Goal: Task Accomplishment & Management: Manage account settings

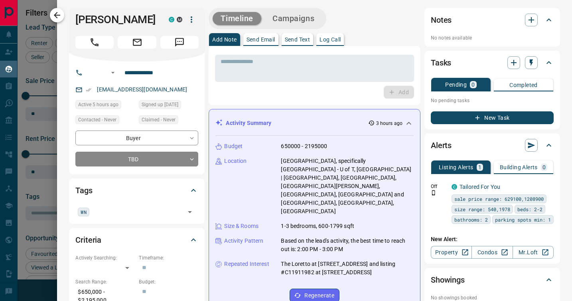
scroll to position [230, 422]
click at [60, 15] on icon "button" at bounding box center [57, 15] width 6 height 6
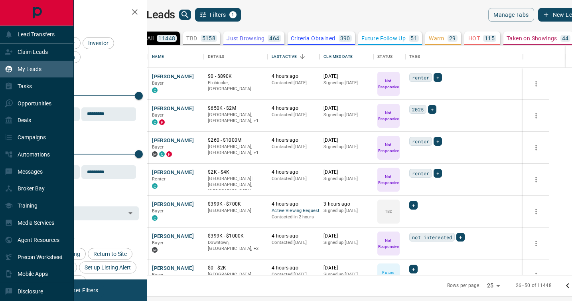
click at [29, 70] on p "My Leads" at bounding box center [30, 69] width 24 height 6
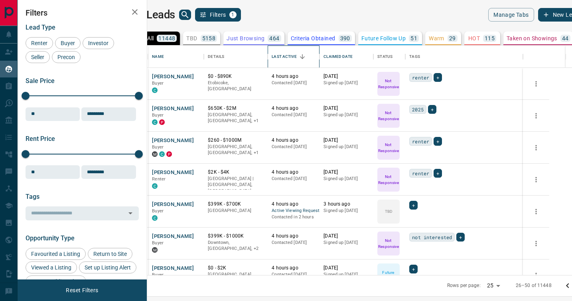
click at [297, 59] on div "Last Active" at bounding box center [284, 57] width 25 height 22
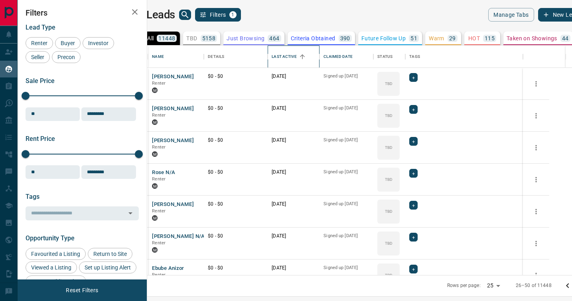
click at [297, 59] on div "Last Active" at bounding box center [284, 57] width 25 height 22
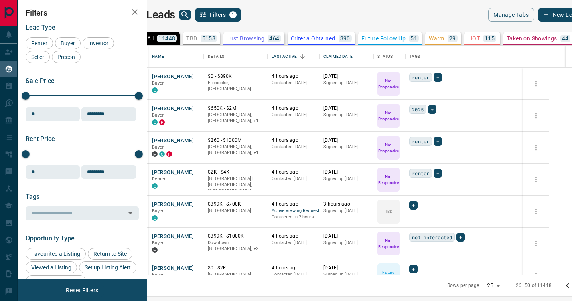
click at [217, 38] on div "TBD 5158" at bounding box center [201, 38] width 31 height 7
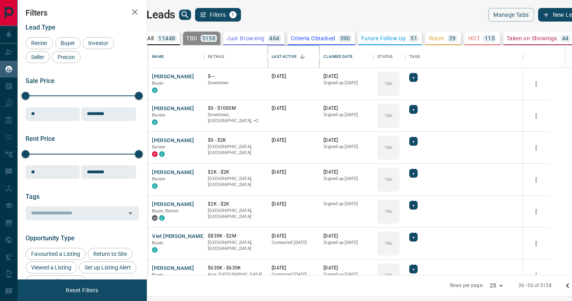
click at [306, 57] on icon "Sort" at bounding box center [302, 56] width 7 height 7
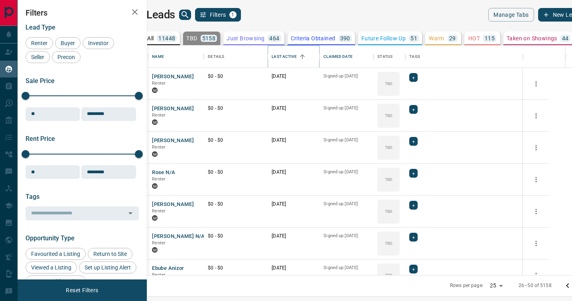
click at [306, 57] on icon "Sort" at bounding box center [302, 56] width 7 height 7
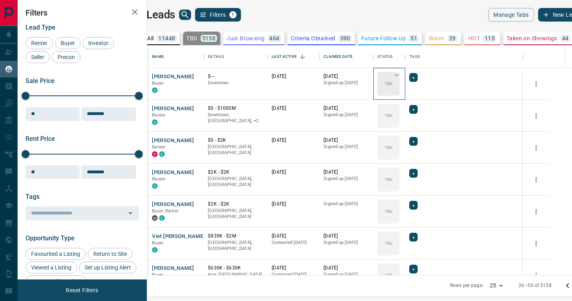
click at [401, 76] on icon at bounding box center [397, 75] width 8 height 8
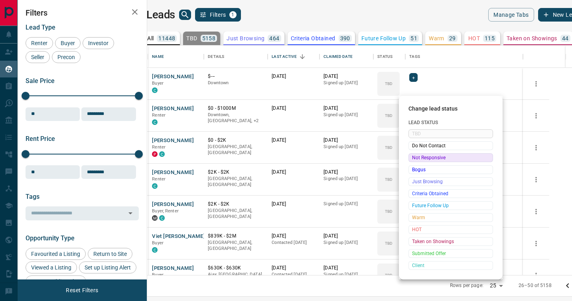
click at [420, 156] on span "Not Responsive" at bounding box center [450, 158] width 77 height 8
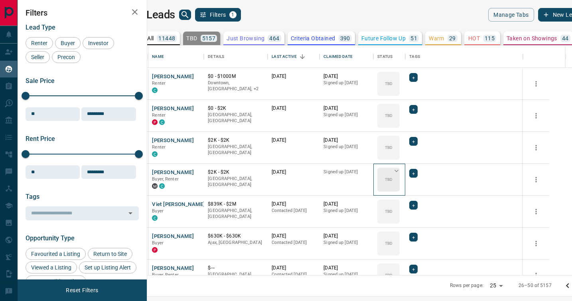
click at [401, 173] on icon at bounding box center [397, 171] width 8 height 8
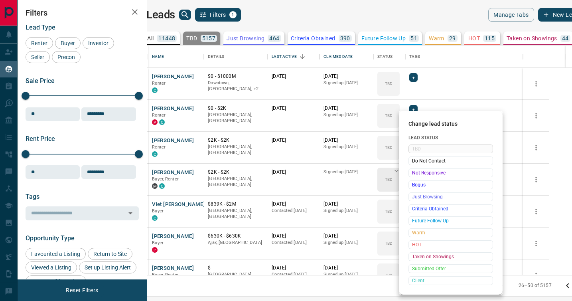
click at [415, 173] on span "Not Responsive" at bounding box center [450, 173] width 77 height 8
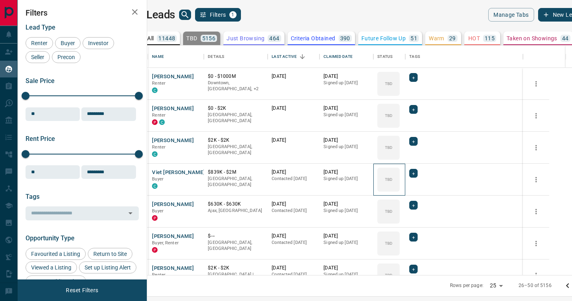
click at [0, 0] on icon at bounding box center [0, 0] width 0 height 0
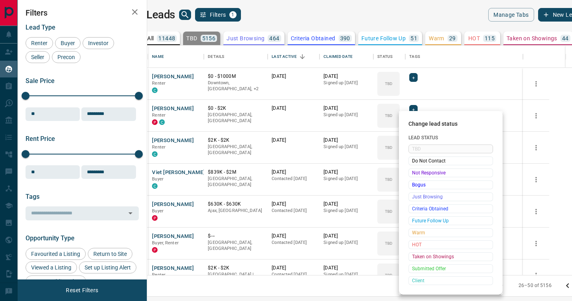
click at [415, 173] on span "Not Responsive" at bounding box center [450, 173] width 77 height 8
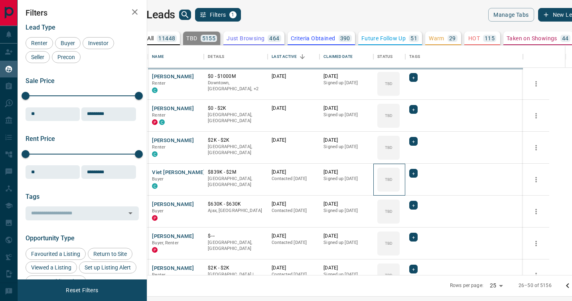
click at [0, 0] on icon at bounding box center [0, 0] width 0 height 0
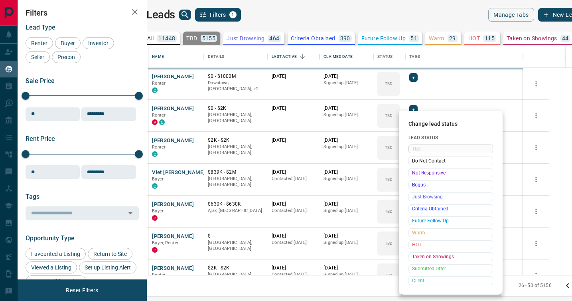
click at [415, 173] on span "Not Responsive" at bounding box center [450, 173] width 77 height 8
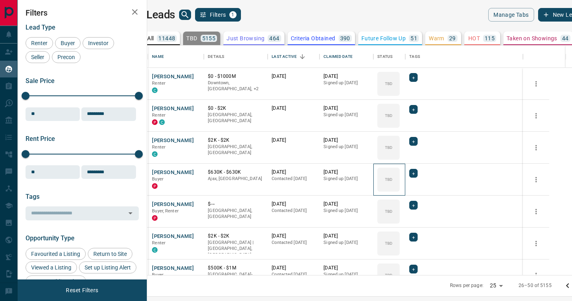
click at [0, 0] on icon at bounding box center [0, 0] width 0 height 0
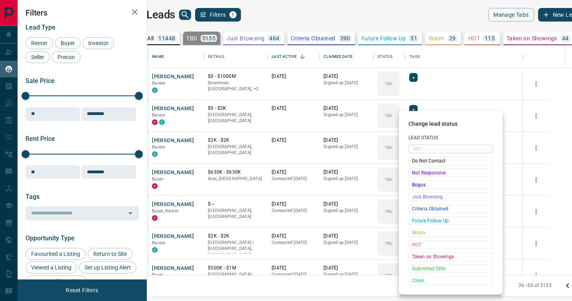
click at [415, 173] on span "Not Responsive" at bounding box center [450, 173] width 77 height 8
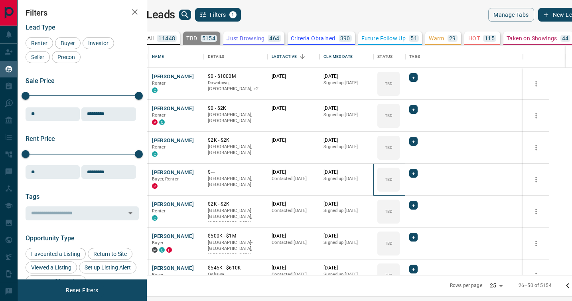
click at [0, 0] on icon at bounding box center [0, 0] width 0 height 0
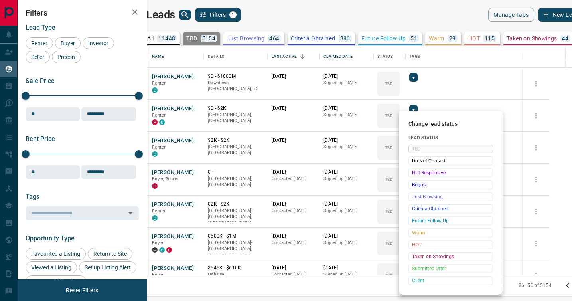
click at [415, 173] on span "Not Responsive" at bounding box center [450, 173] width 77 height 8
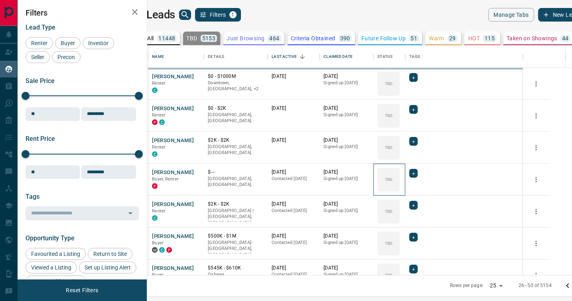
click at [0, 0] on icon at bounding box center [0, 0] width 0 height 0
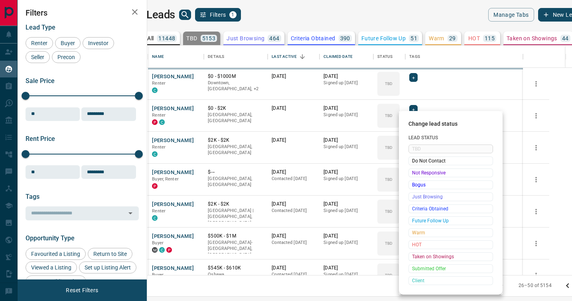
click at [415, 173] on span "Not Responsive" at bounding box center [450, 173] width 77 height 8
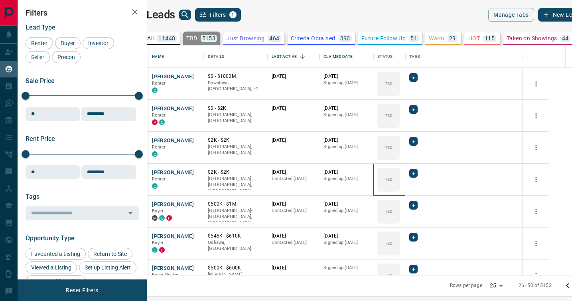
click at [0, 0] on icon at bounding box center [0, 0] width 0 height 0
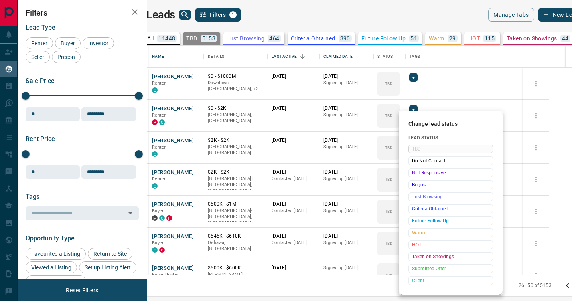
click at [415, 173] on span "Not Responsive" at bounding box center [450, 173] width 77 height 8
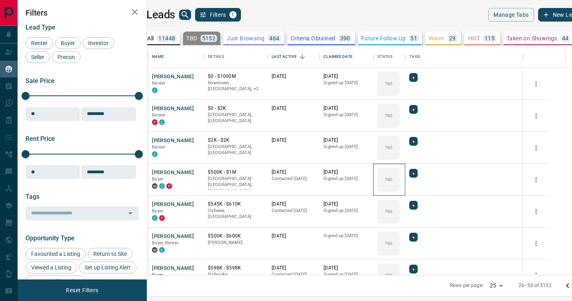
click at [0, 0] on icon at bounding box center [0, 0] width 0 height 0
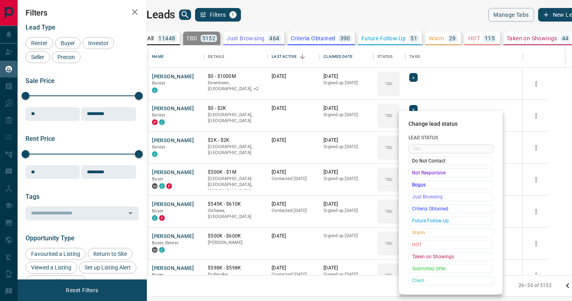
click at [415, 173] on span "Not Responsive" at bounding box center [450, 173] width 77 height 8
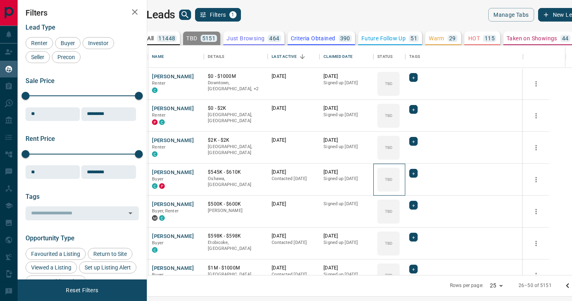
click at [0, 0] on icon at bounding box center [0, 0] width 0 height 0
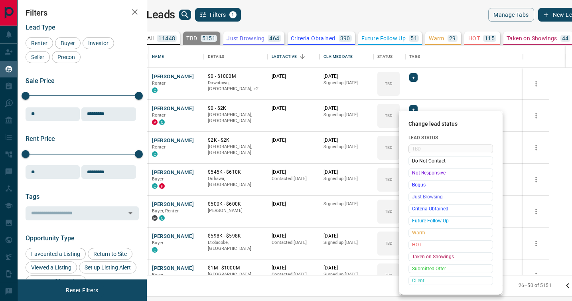
click at [415, 173] on span "Not Responsive" at bounding box center [450, 173] width 77 height 8
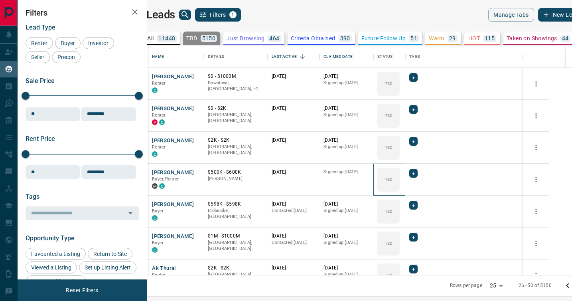
click at [0, 0] on icon at bounding box center [0, 0] width 0 height 0
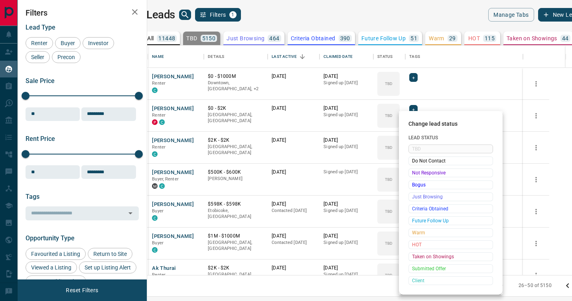
click at [415, 173] on span "Not Responsive" at bounding box center [450, 173] width 77 height 8
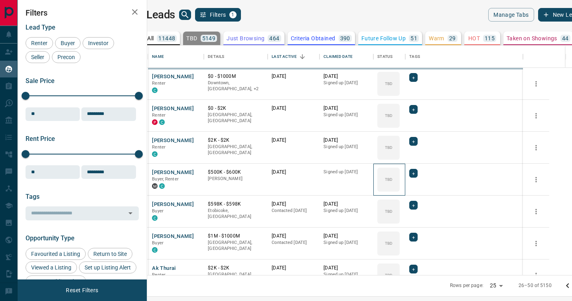
click at [0, 0] on icon at bounding box center [0, 0] width 0 height 0
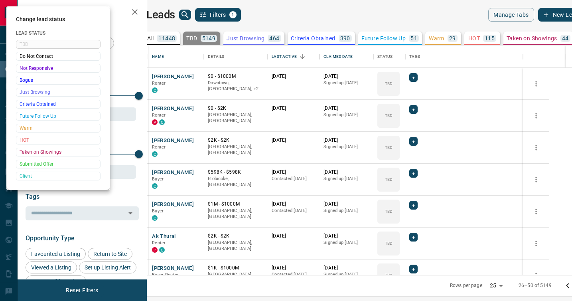
click at [414, 175] on div at bounding box center [286, 150] width 572 height 301
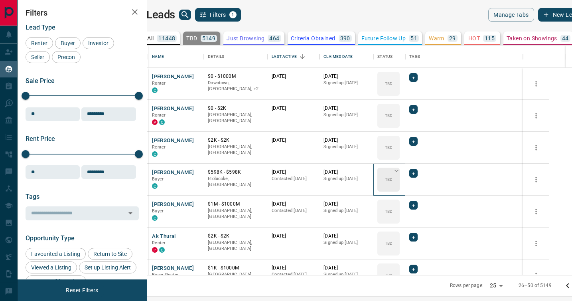
click at [400, 174] on div "TBD" at bounding box center [389, 180] width 22 height 24
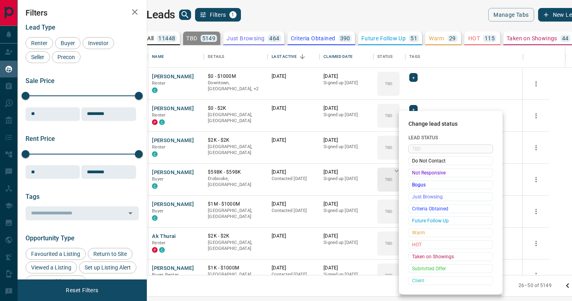
click at [413, 174] on span "Not Responsive" at bounding box center [450, 173] width 77 height 8
